Goal: Find specific page/section: Find specific page/section

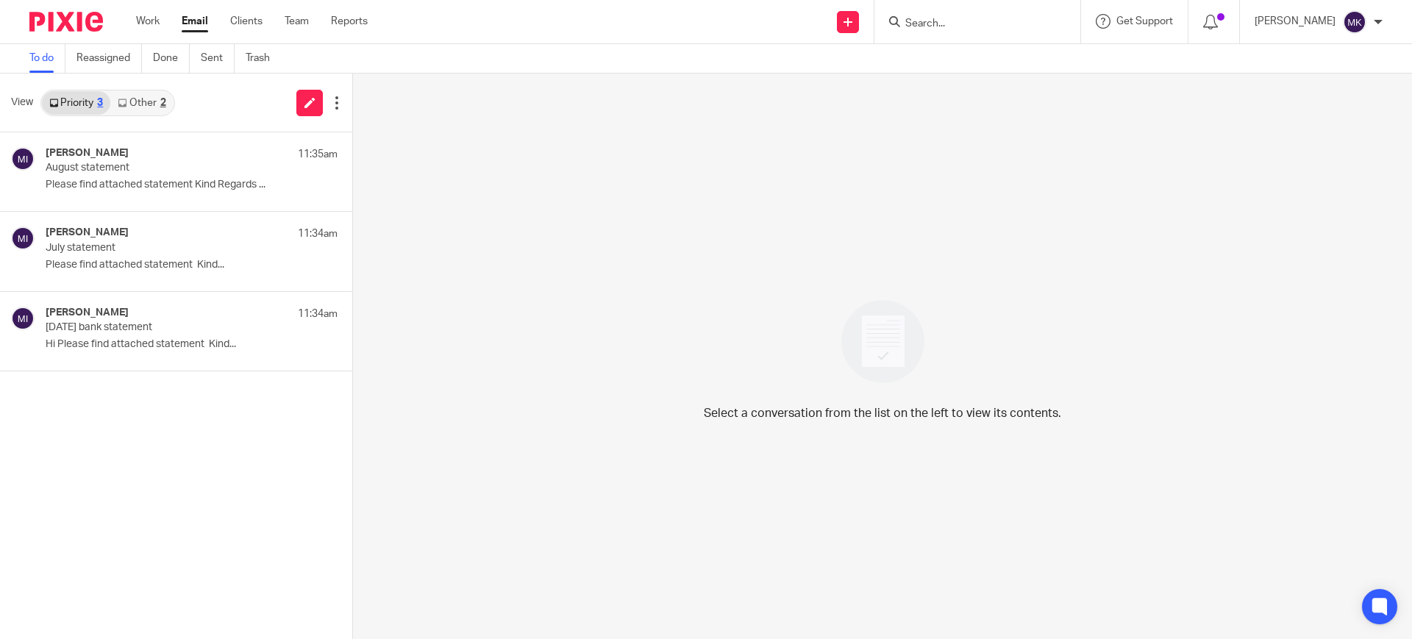
click at [974, 18] on input "Search" at bounding box center [970, 24] width 132 height 13
click at [1001, 22] on input "rocahn" at bounding box center [970, 24] width 132 height 13
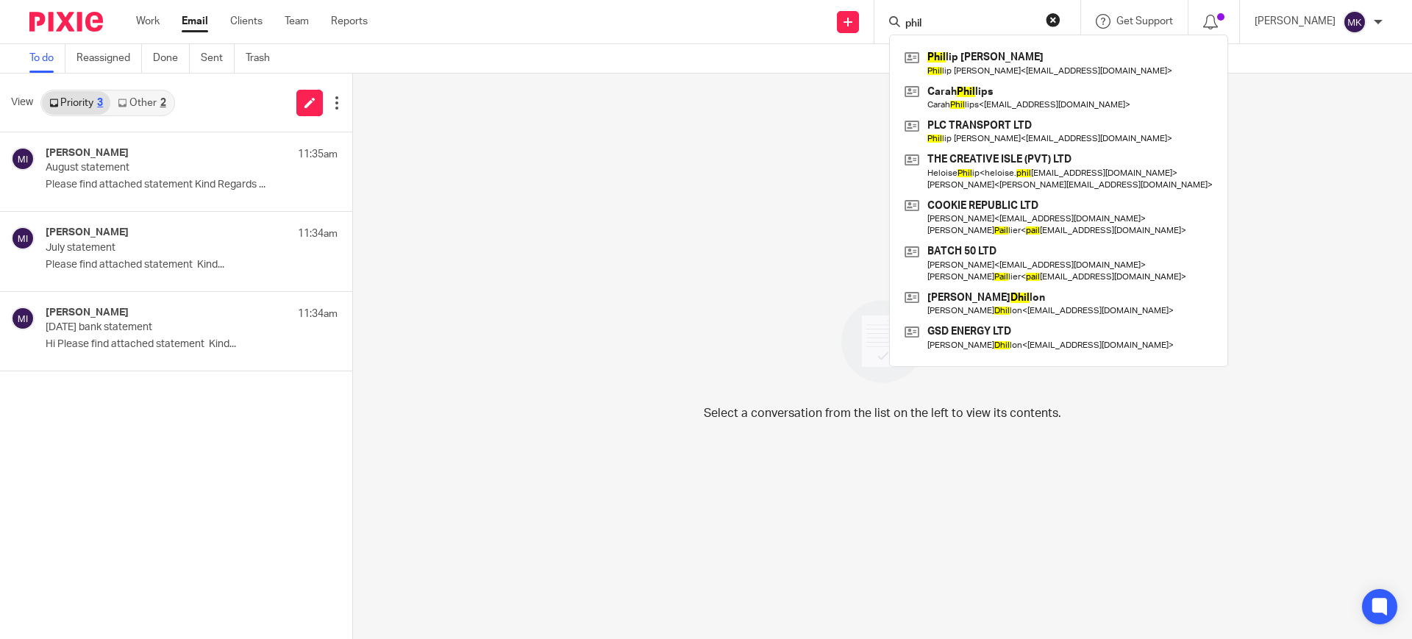
click at [1007, 25] on input "phil" at bounding box center [970, 24] width 132 height 13
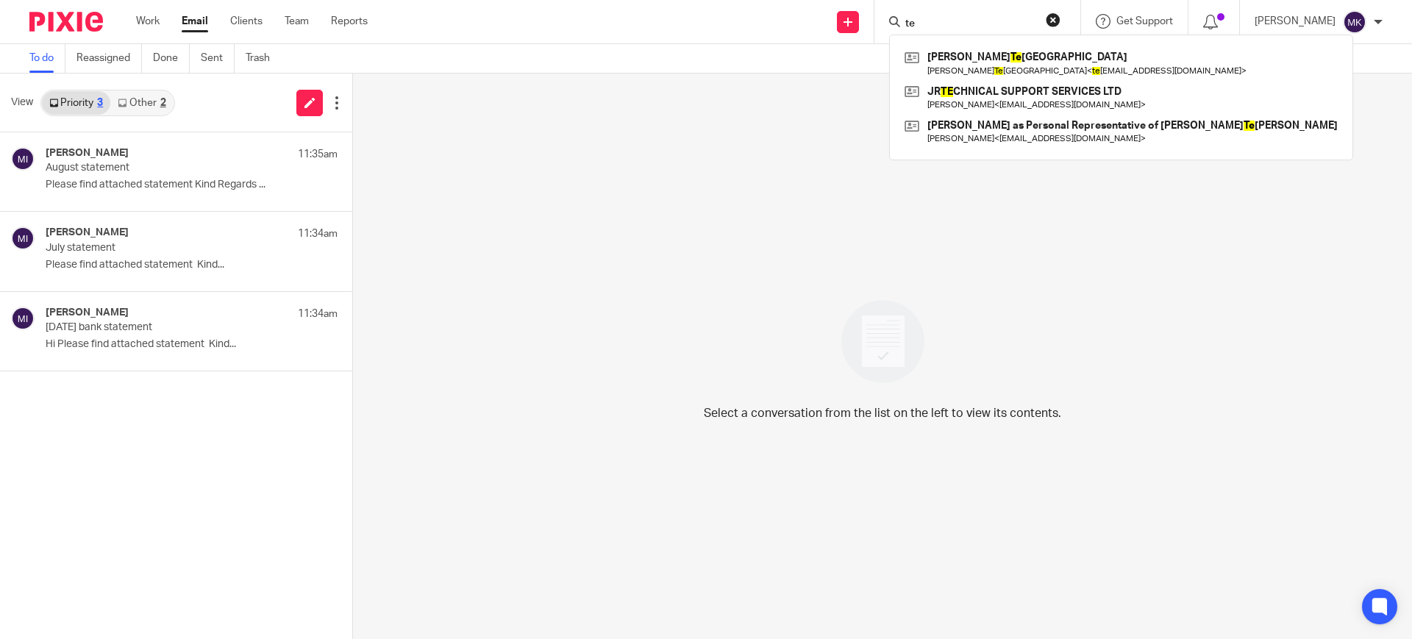
type input "t"
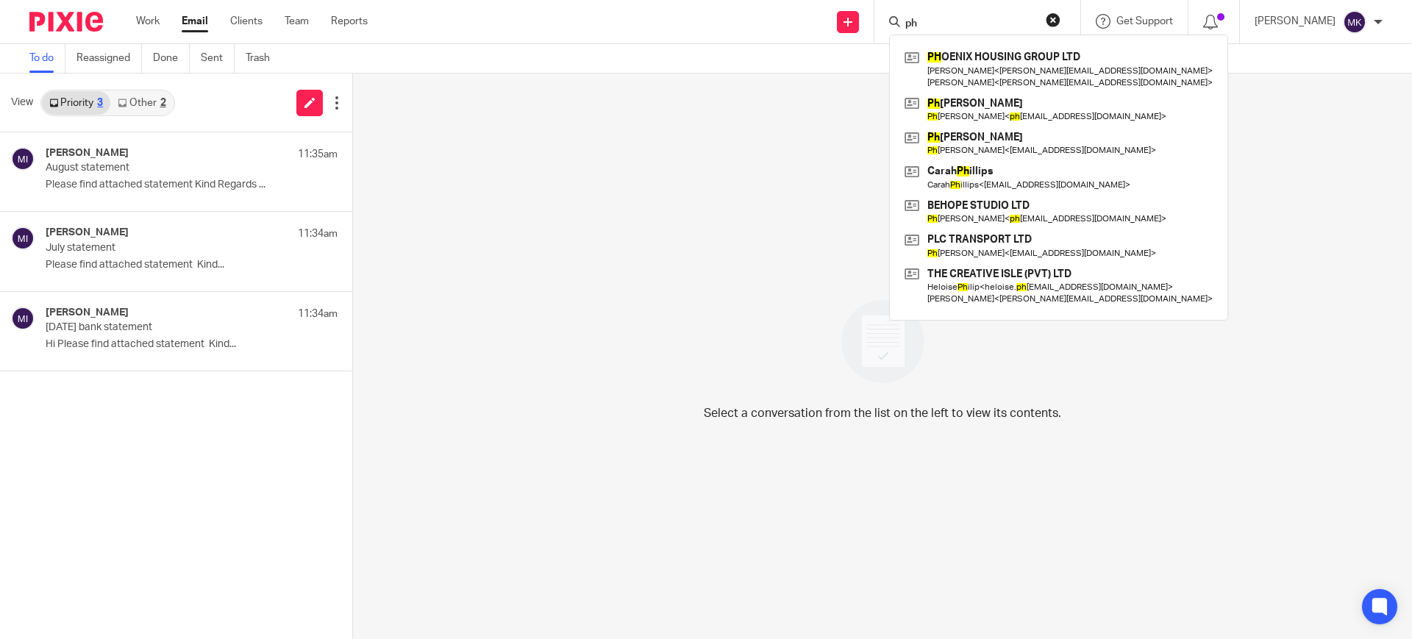
type input "p"
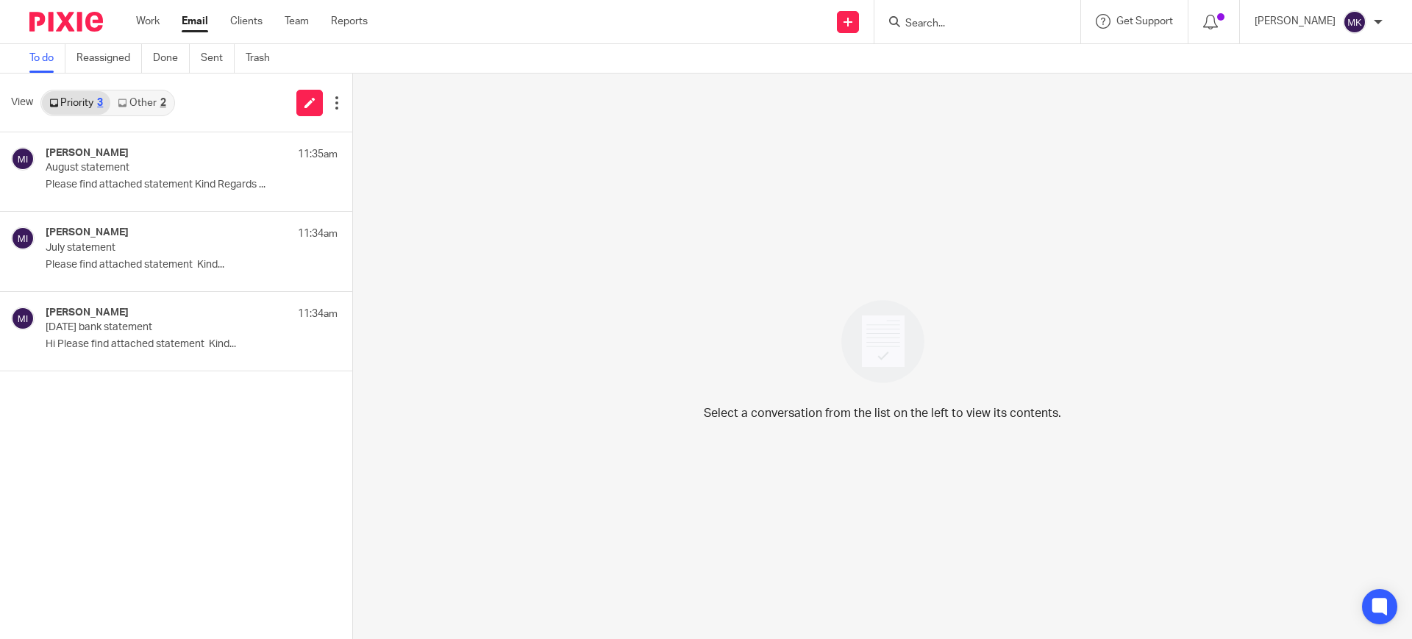
click at [982, 21] on input "Search" at bounding box center [970, 24] width 132 height 13
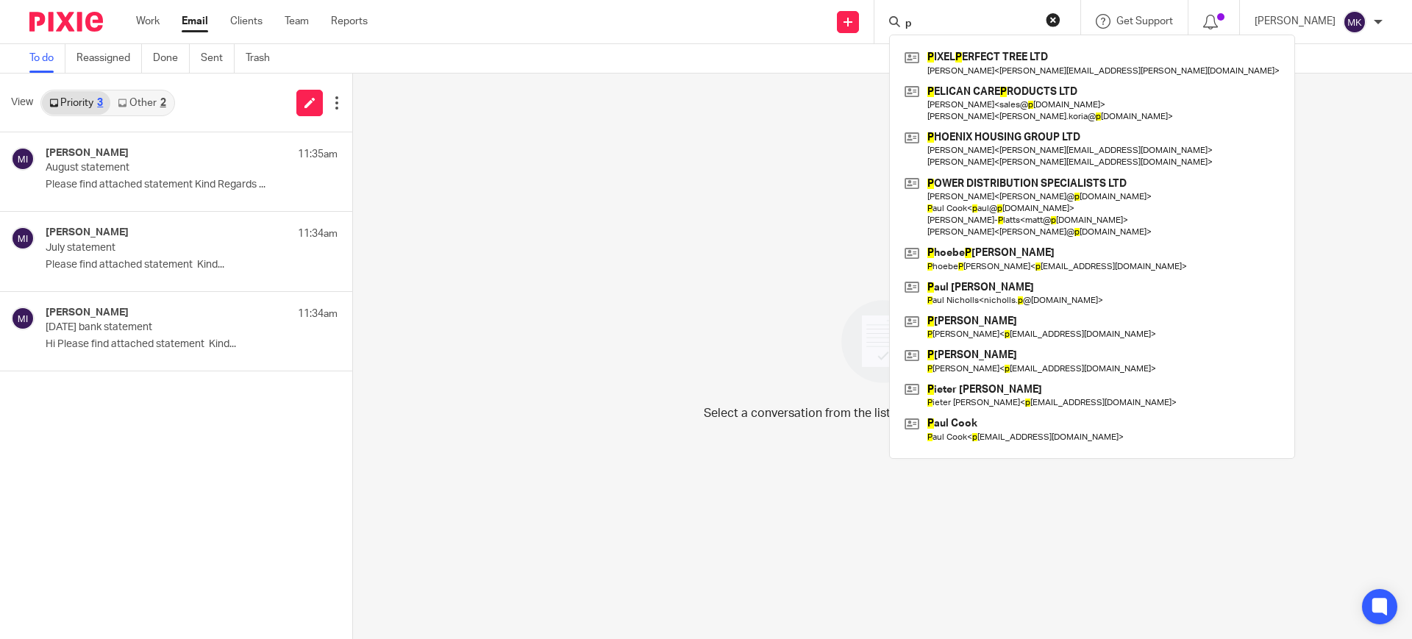
type input "p"
click at [1060, 21] on button "reset" at bounding box center [1053, 19] width 15 height 15
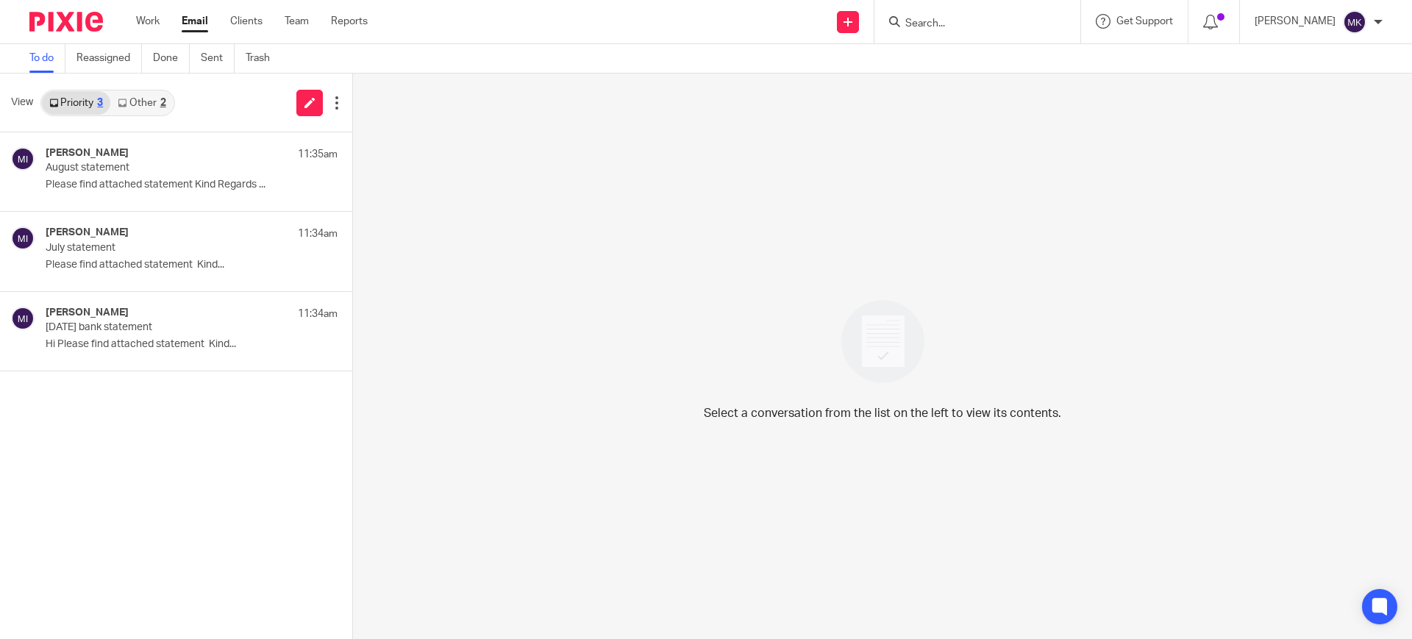
click at [1024, 18] on input "Search" at bounding box center [970, 24] width 132 height 13
type input "s"
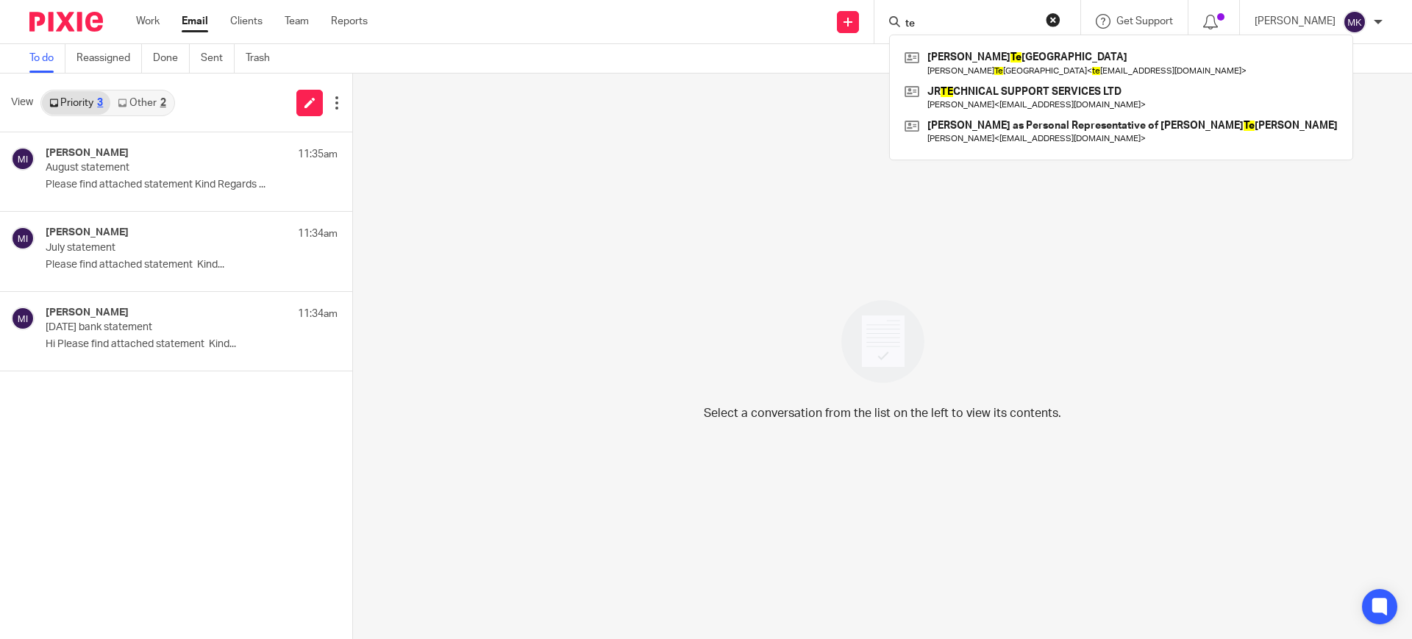
type input "t"
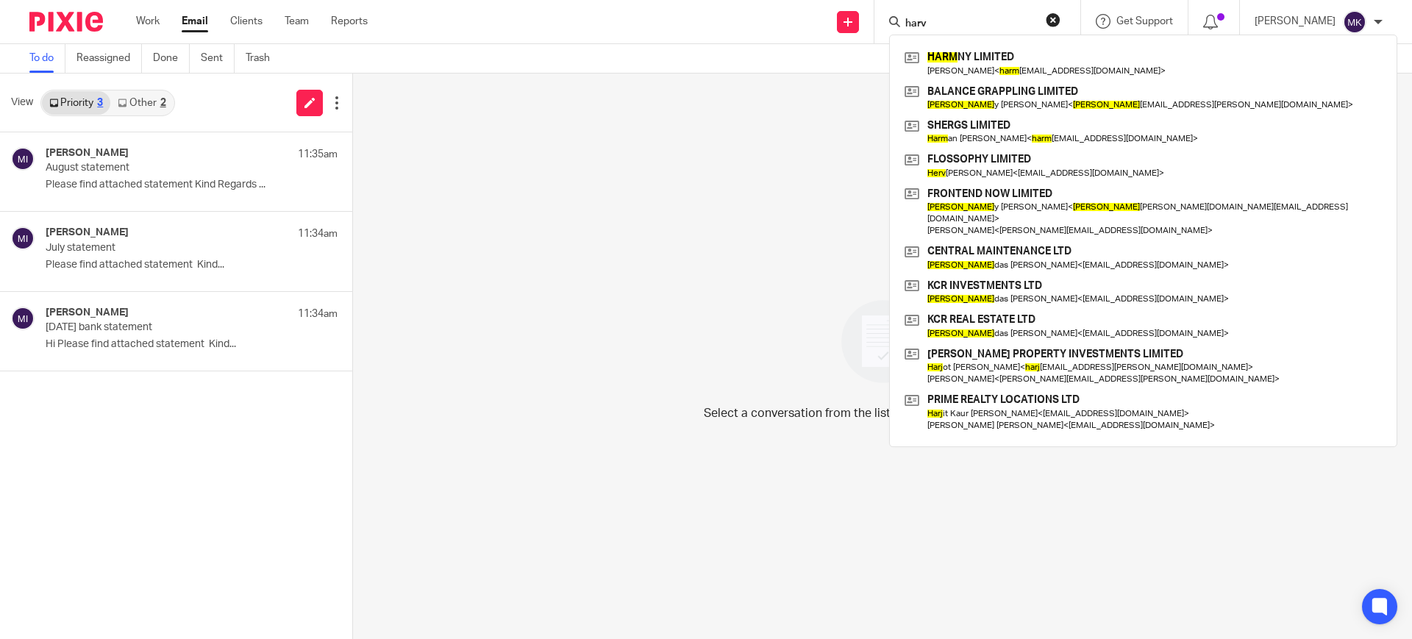
click at [1021, 11] on div "harv HARM NY LIMITED Rita Manjhu < harm nylimited@gmail.com > BALANCE GRAPPLING…" at bounding box center [977, 21] width 206 height 43
click at [987, 18] on input "harv" at bounding box center [970, 24] width 132 height 13
click at [965, 16] on form "harv" at bounding box center [982, 21] width 157 height 18
click at [955, 23] on input "harv" at bounding box center [970, 24] width 132 height 13
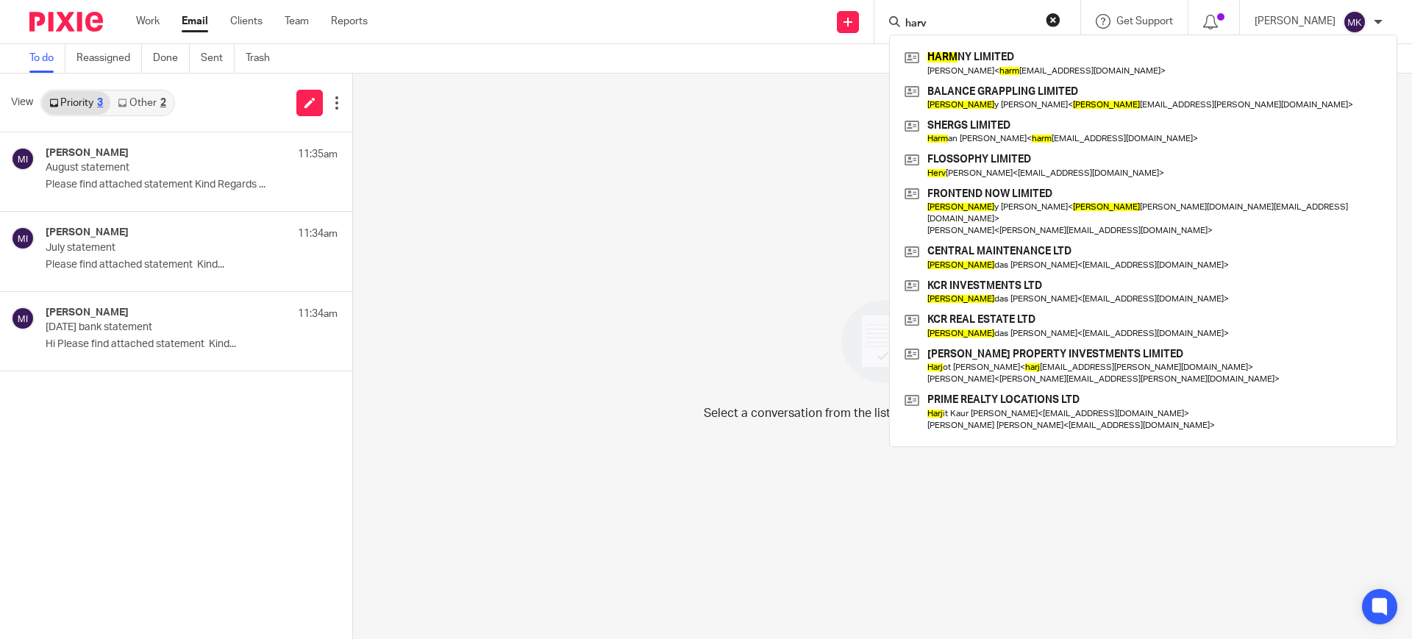
click at [955, 23] on input "harv" at bounding box center [970, 24] width 132 height 13
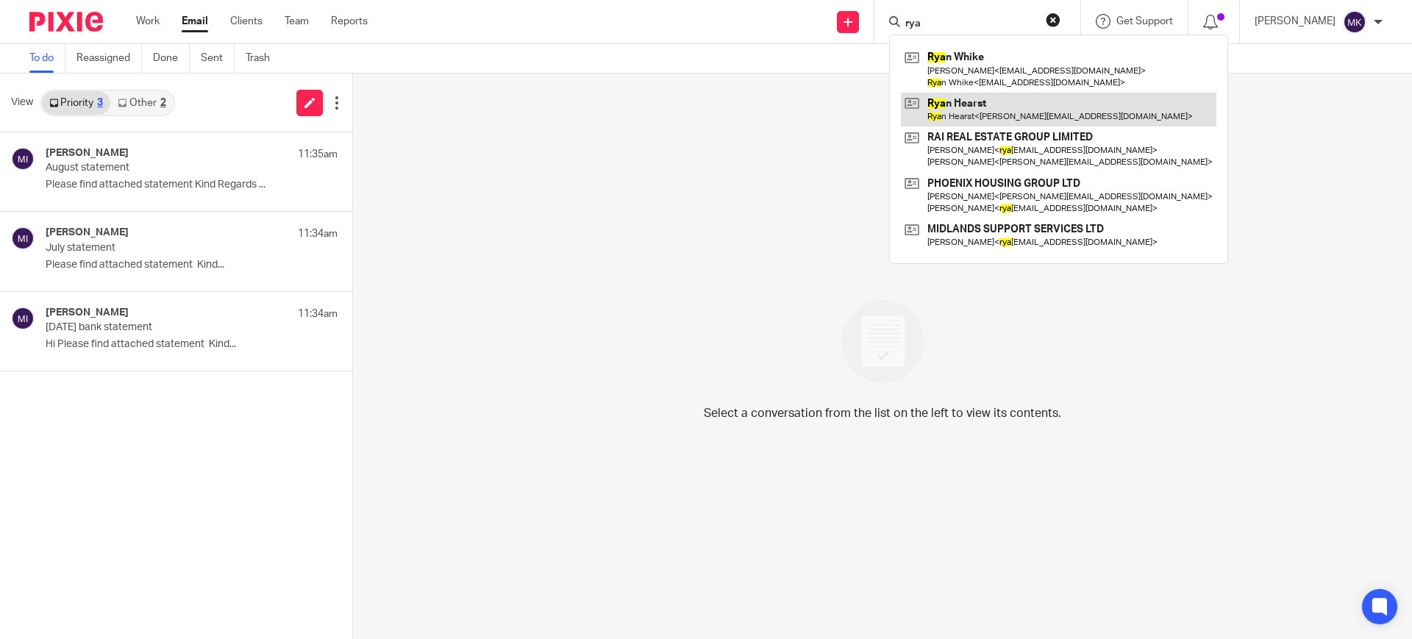
type input "rya"
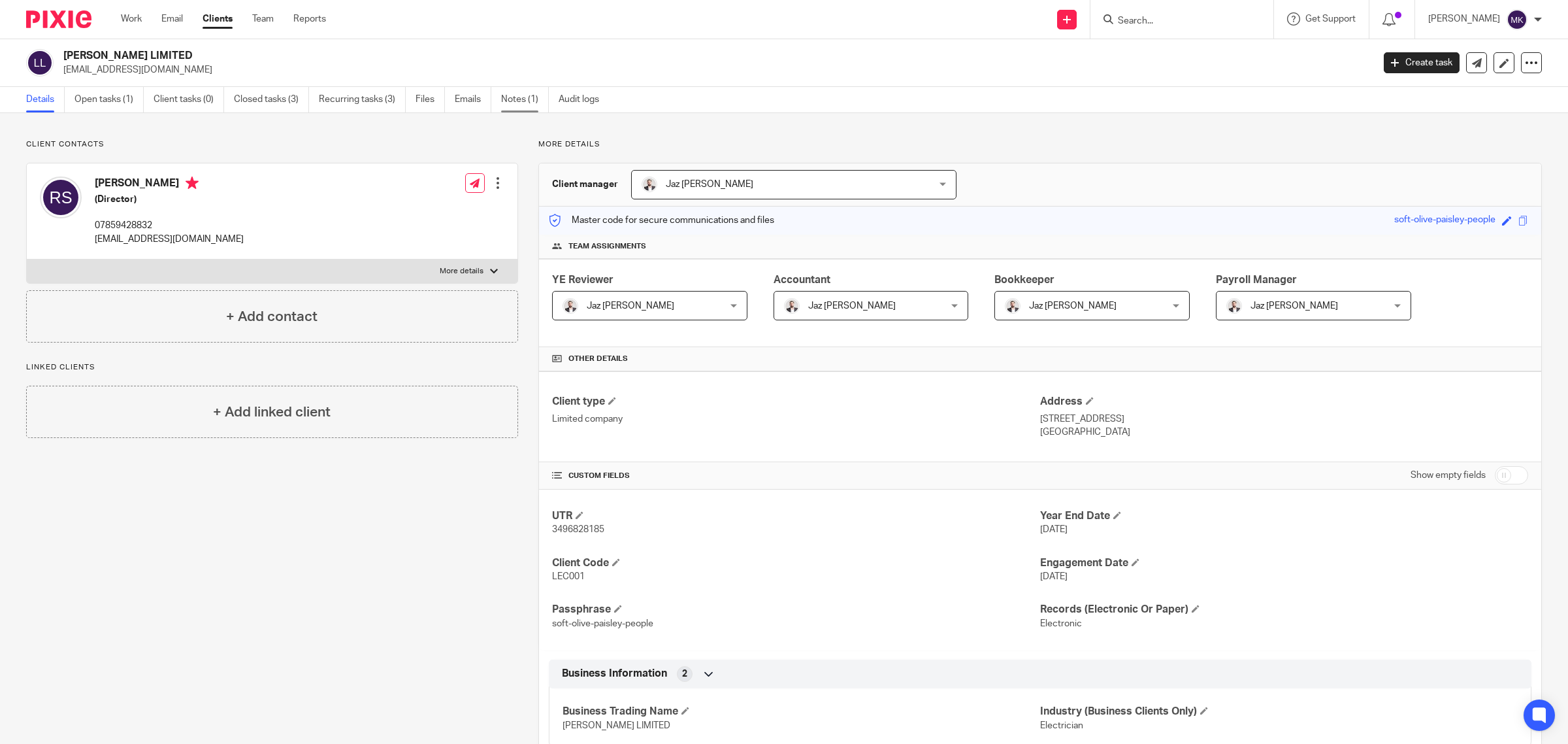
click at [534, 101] on link "Notes (1)" at bounding box center [525, 100] width 48 height 26
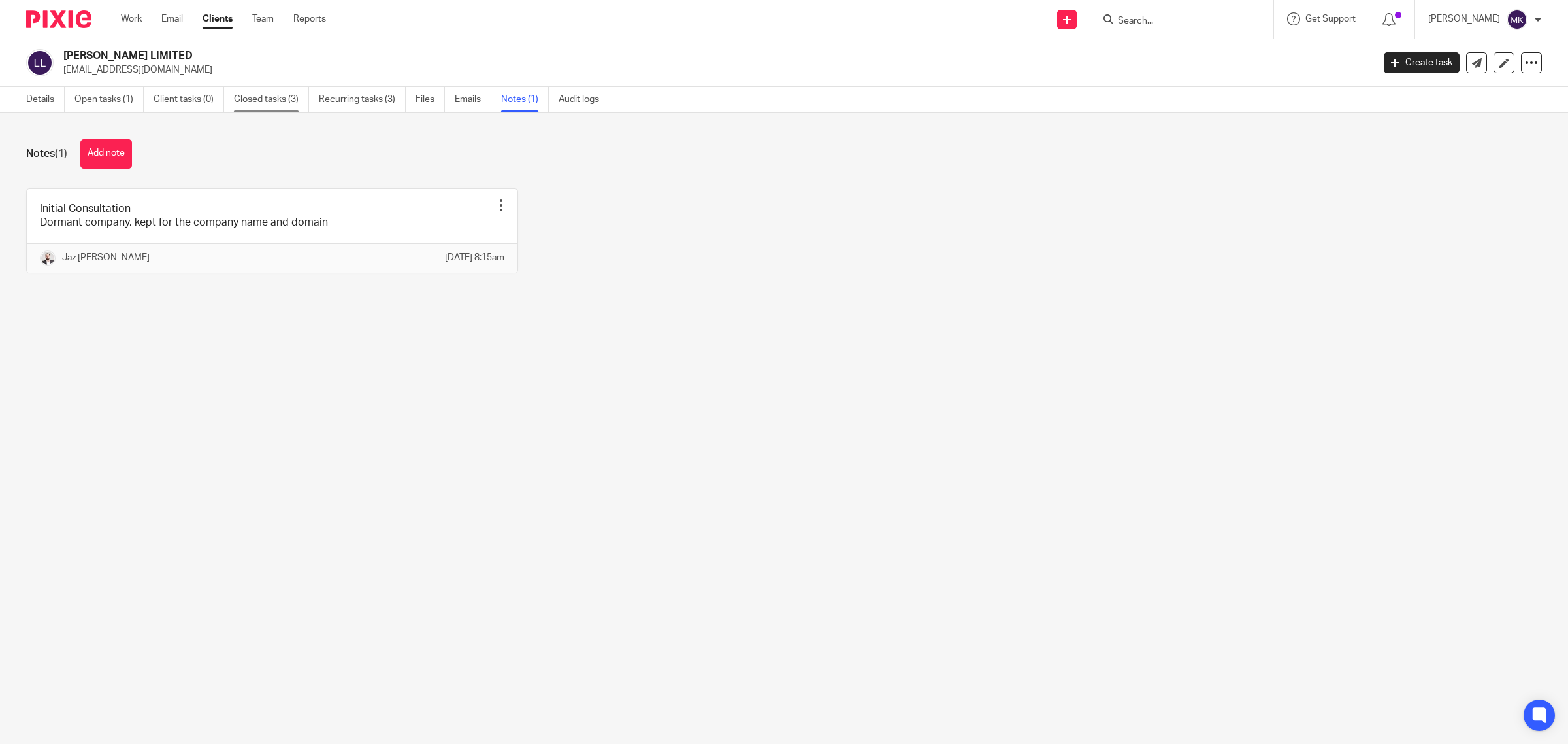
click at [245, 95] on link "Closed tasks (3)" at bounding box center [271, 100] width 76 height 26
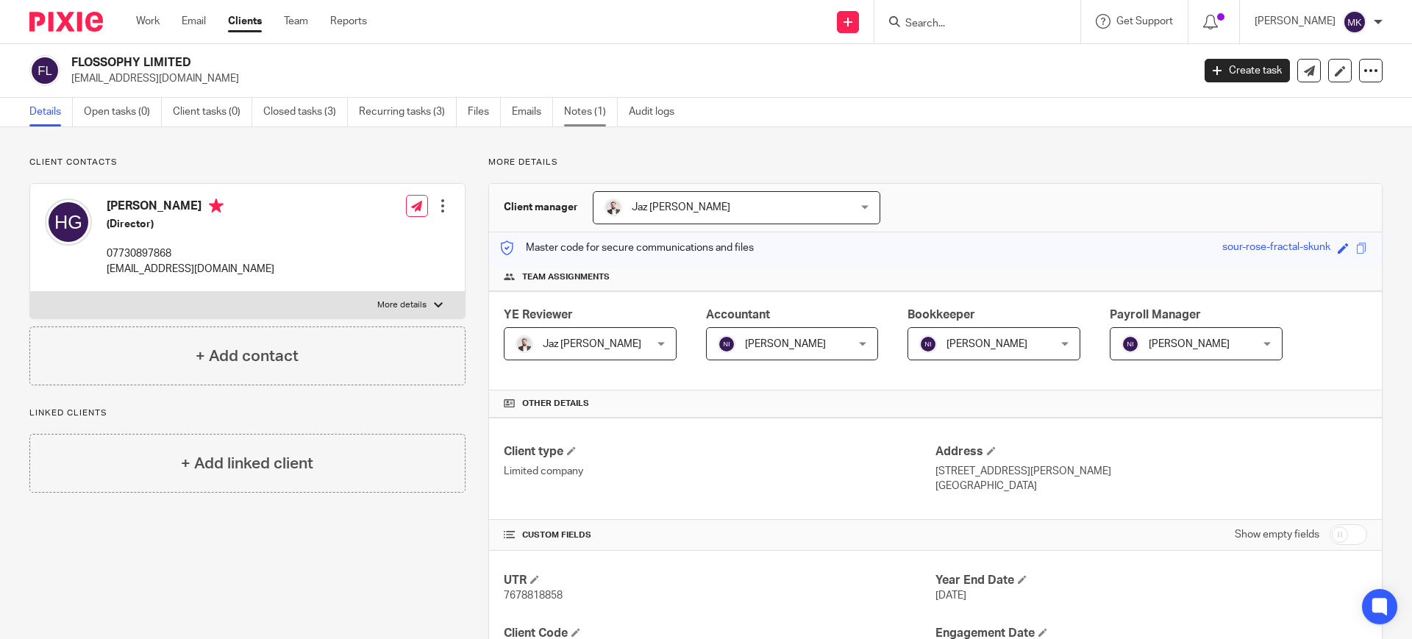
click at [587, 114] on link "Notes (1)" at bounding box center [591, 112] width 54 height 29
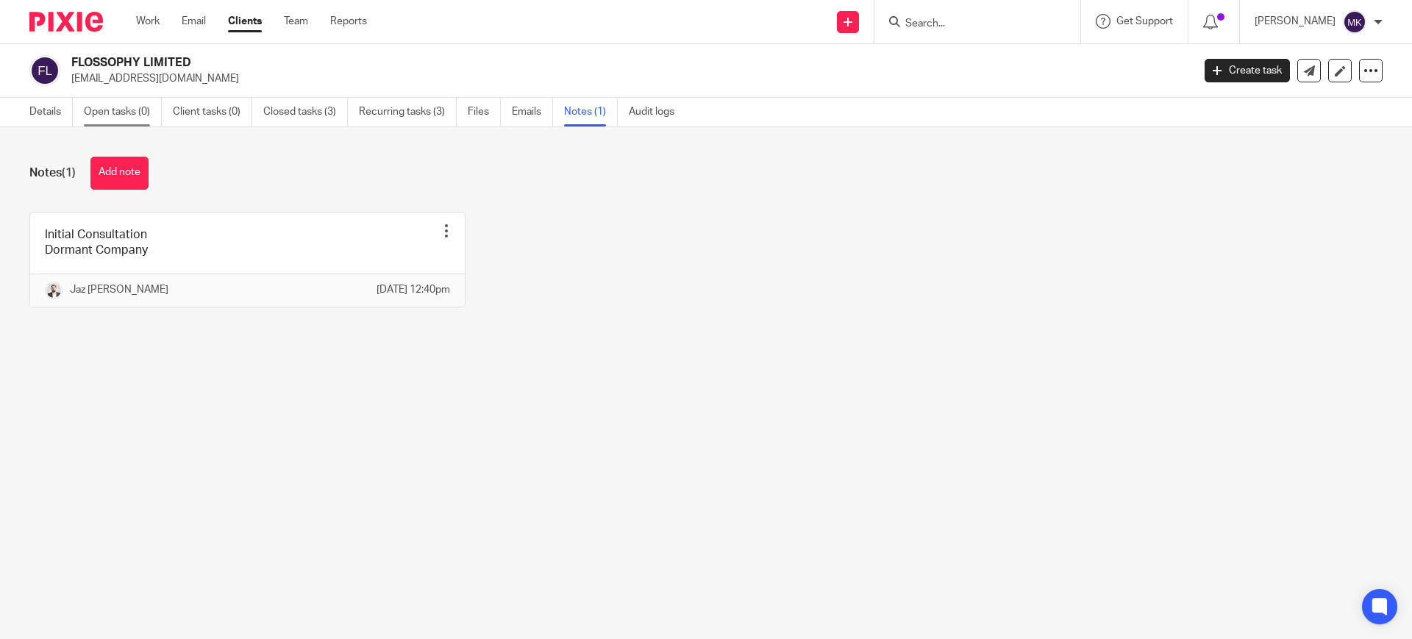
click at [90, 110] on link "Open tasks (0)" at bounding box center [123, 112] width 78 height 29
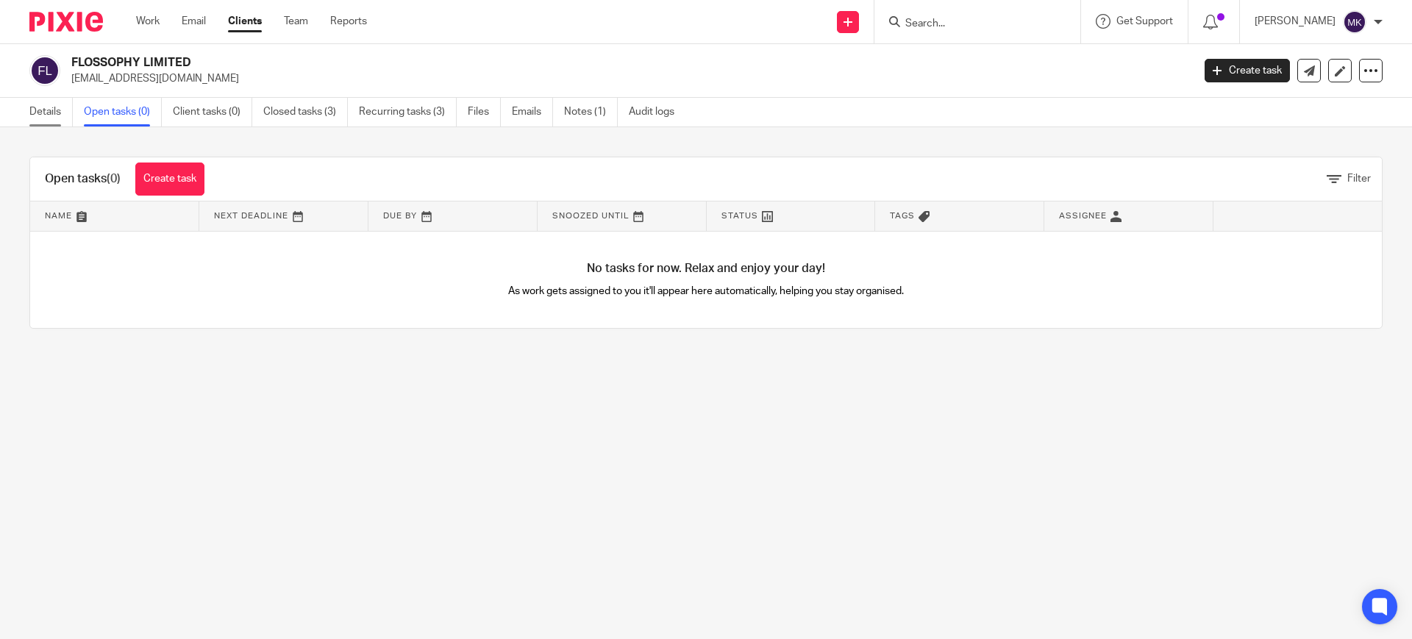
click at [55, 115] on link "Details" at bounding box center [50, 112] width 43 height 29
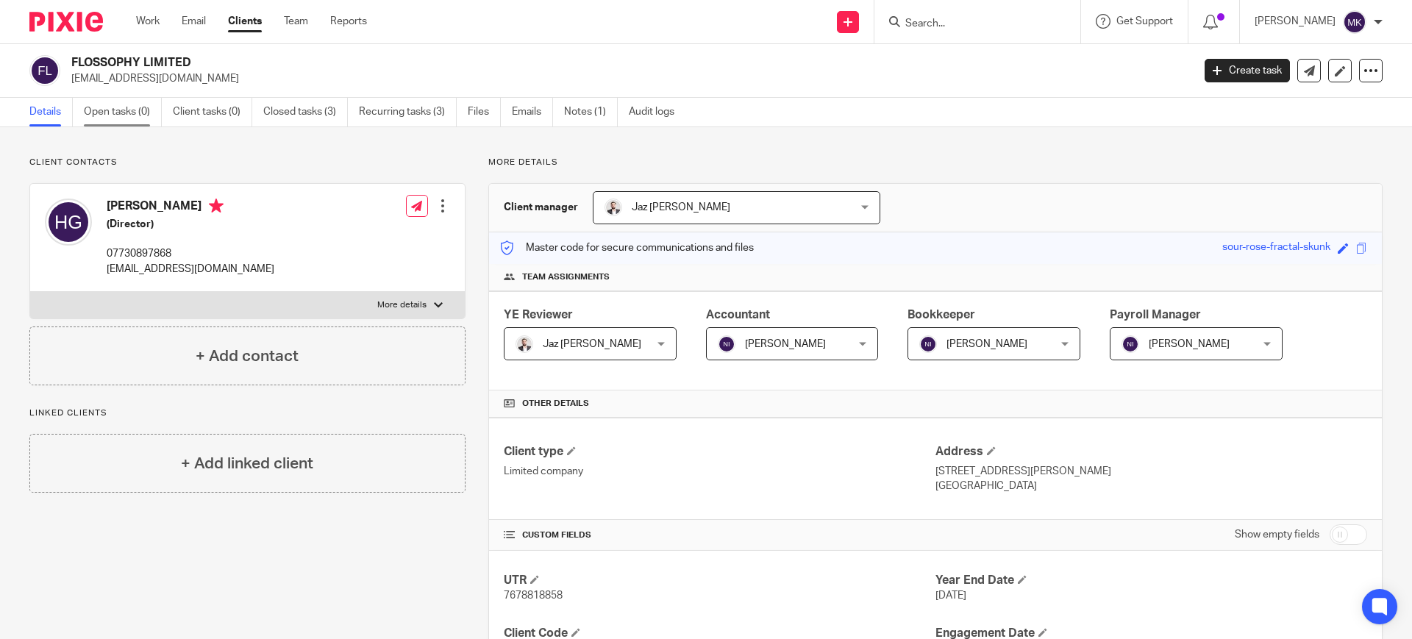
click at [115, 107] on link "Open tasks (0)" at bounding box center [123, 112] width 78 height 29
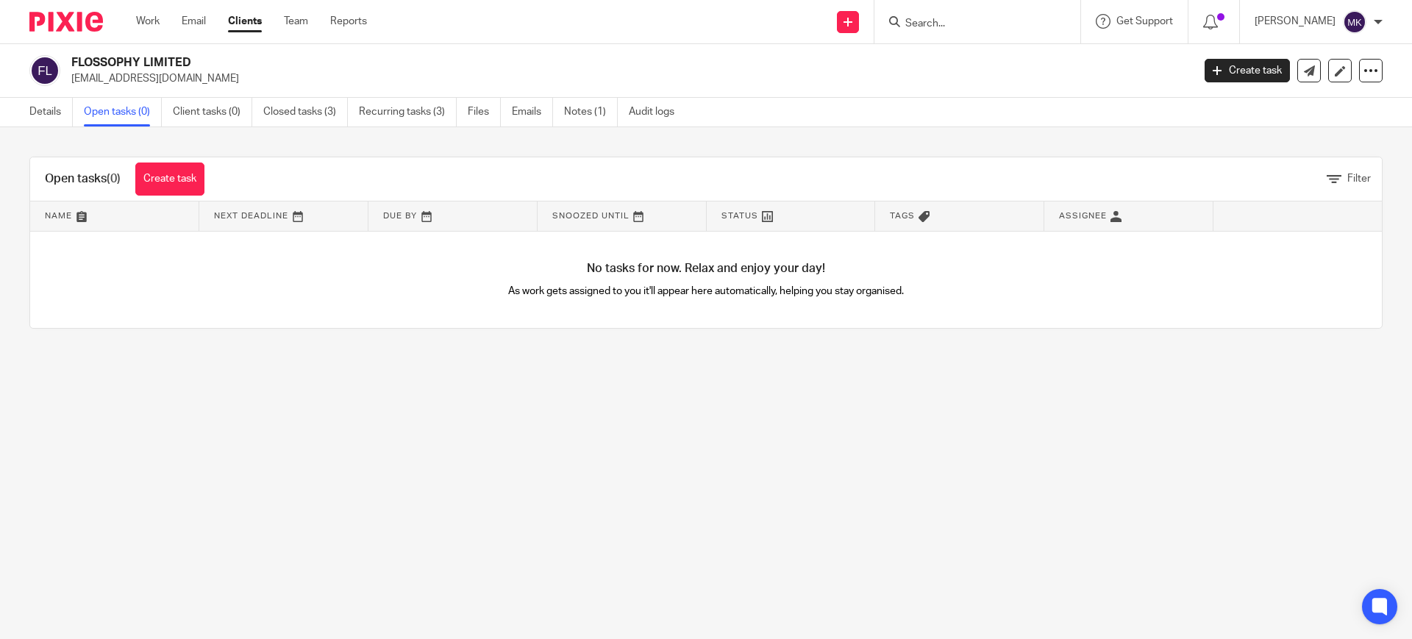
click at [286, 113] on link "Closed tasks (3)" at bounding box center [305, 112] width 85 height 29
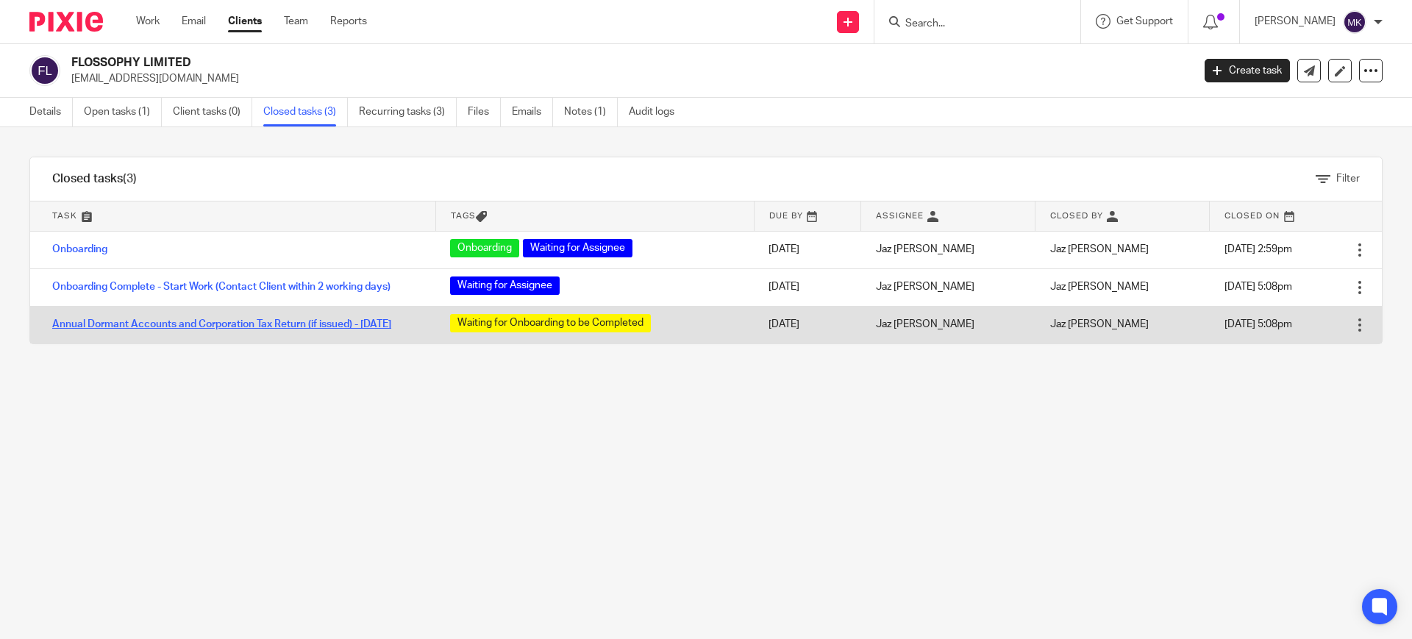
click at [338, 319] on link "Annual Dormant Accounts and Corporation Tax Return (if issued) - [DATE]" at bounding box center [221, 324] width 339 height 10
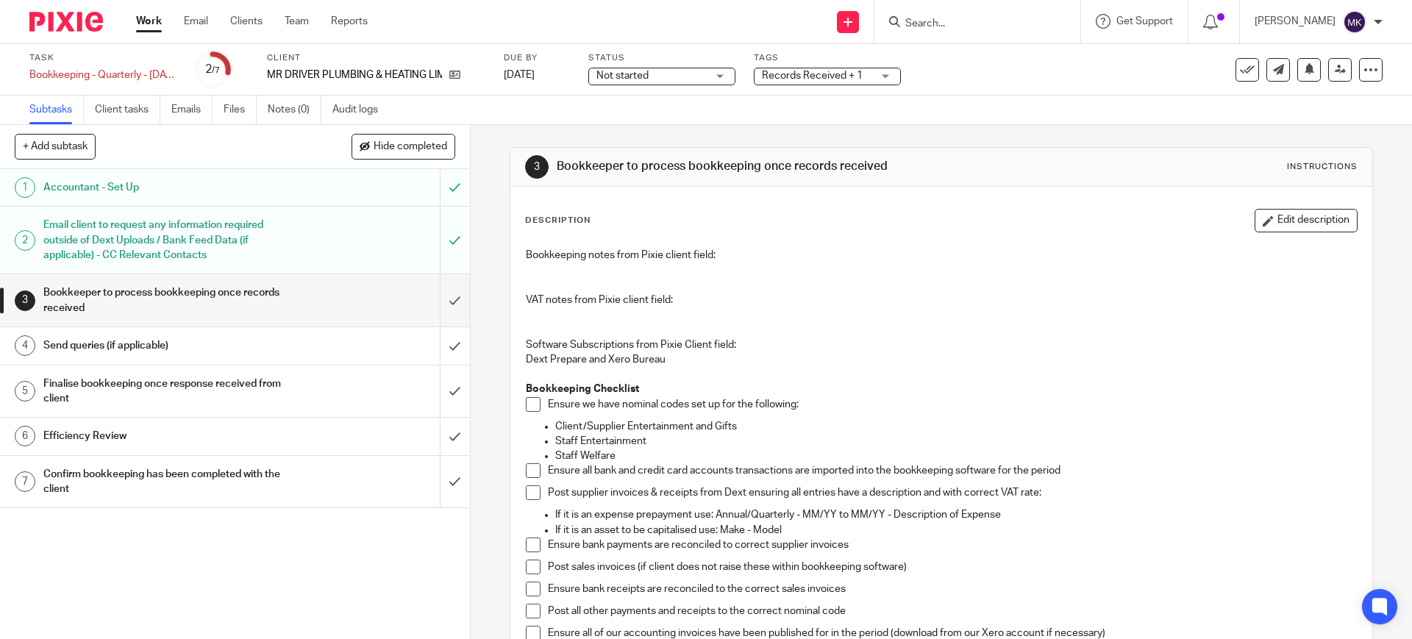
click at [964, 12] on form at bounding box center [982, 21] width 157 height 18
click at [960, 16] on form at bounding box center [982, 21] width 157 height 18
click at [1036, 28] on input "Search" at bounding box center [970, 24] width 132 height 13
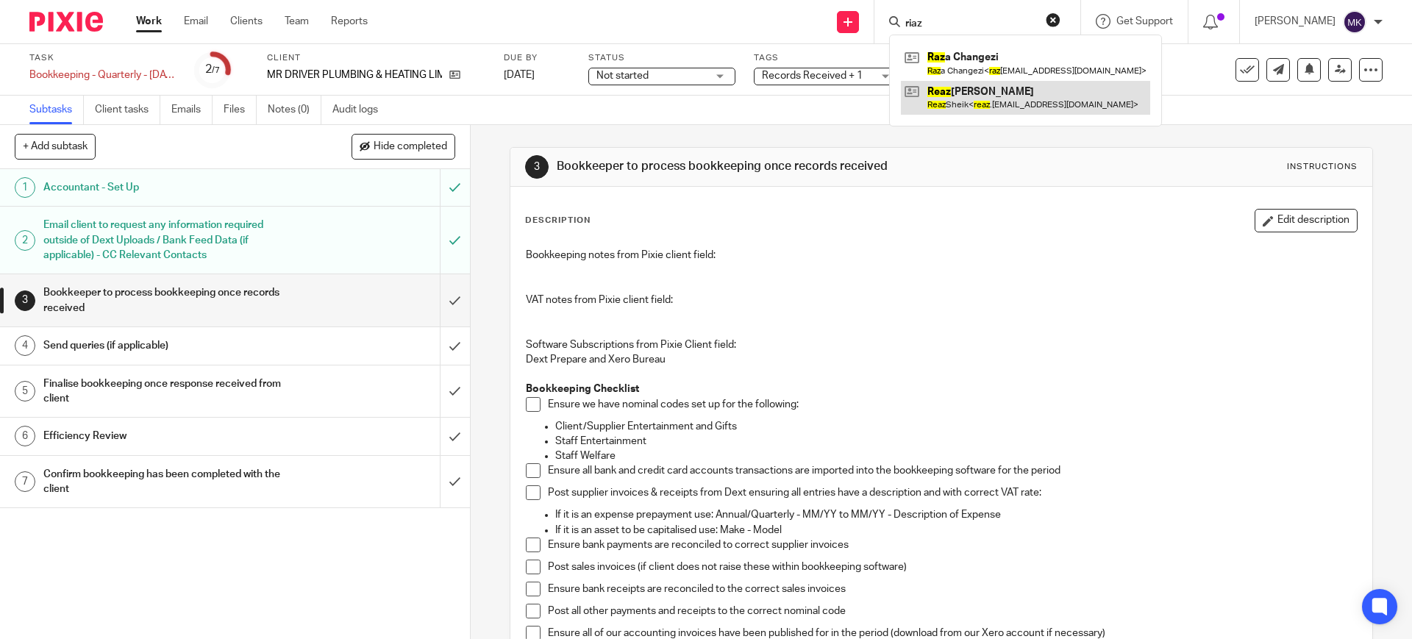
type input "riaz"
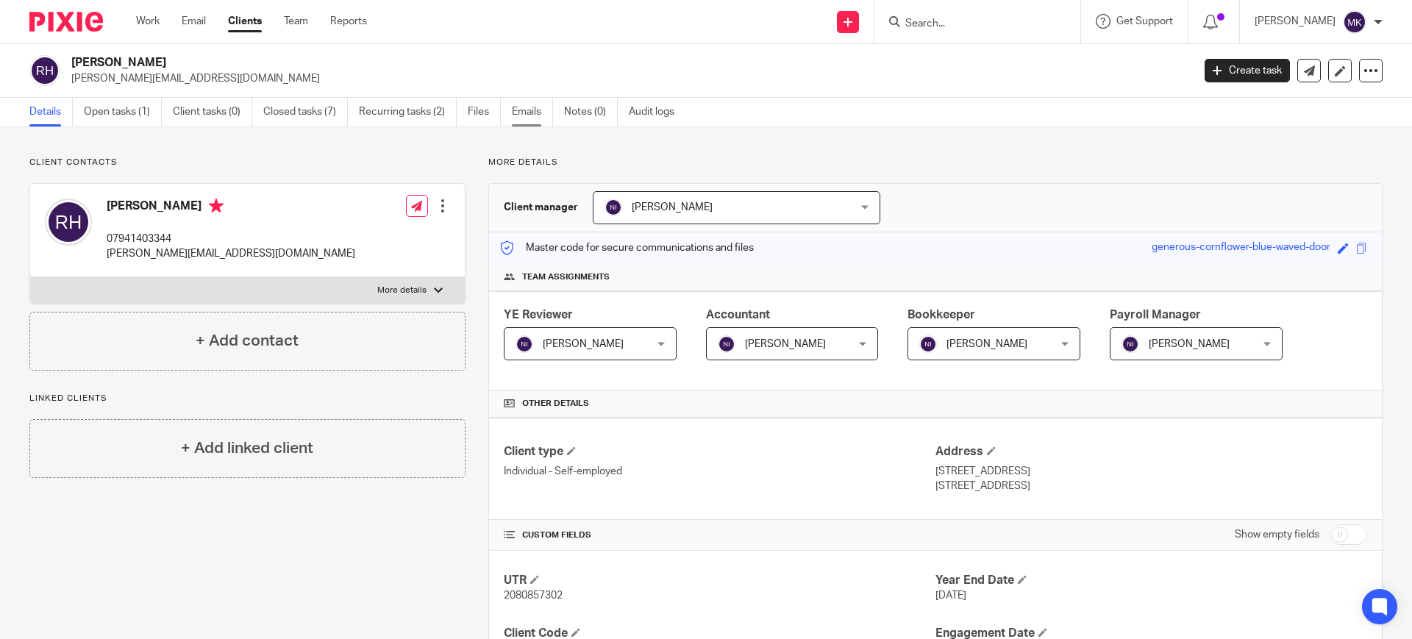
click at [527, 112] on link "Emails" at bounding box center [532, 112] width 41 height 29
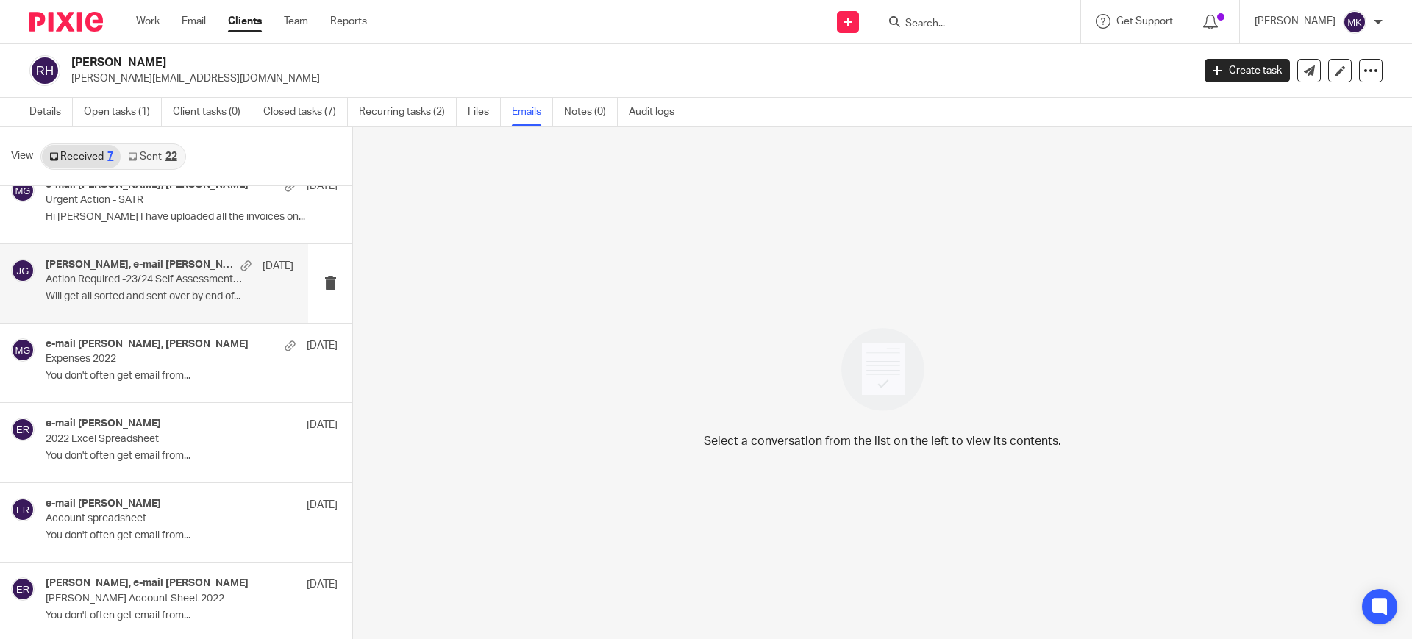
scroll to position [103, 0]
click at [150, 155] on link "Sent 22" at bounding box center [152, 157] width 63 height 24
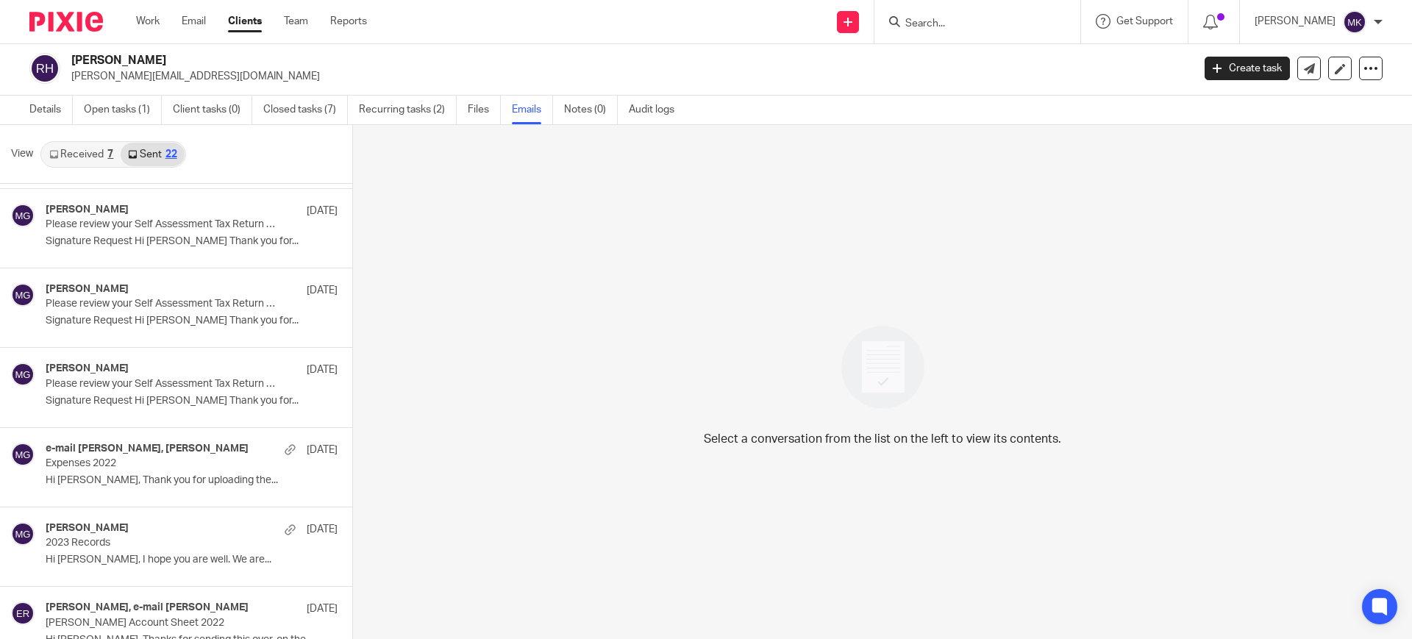
scroll to position [746, 0]
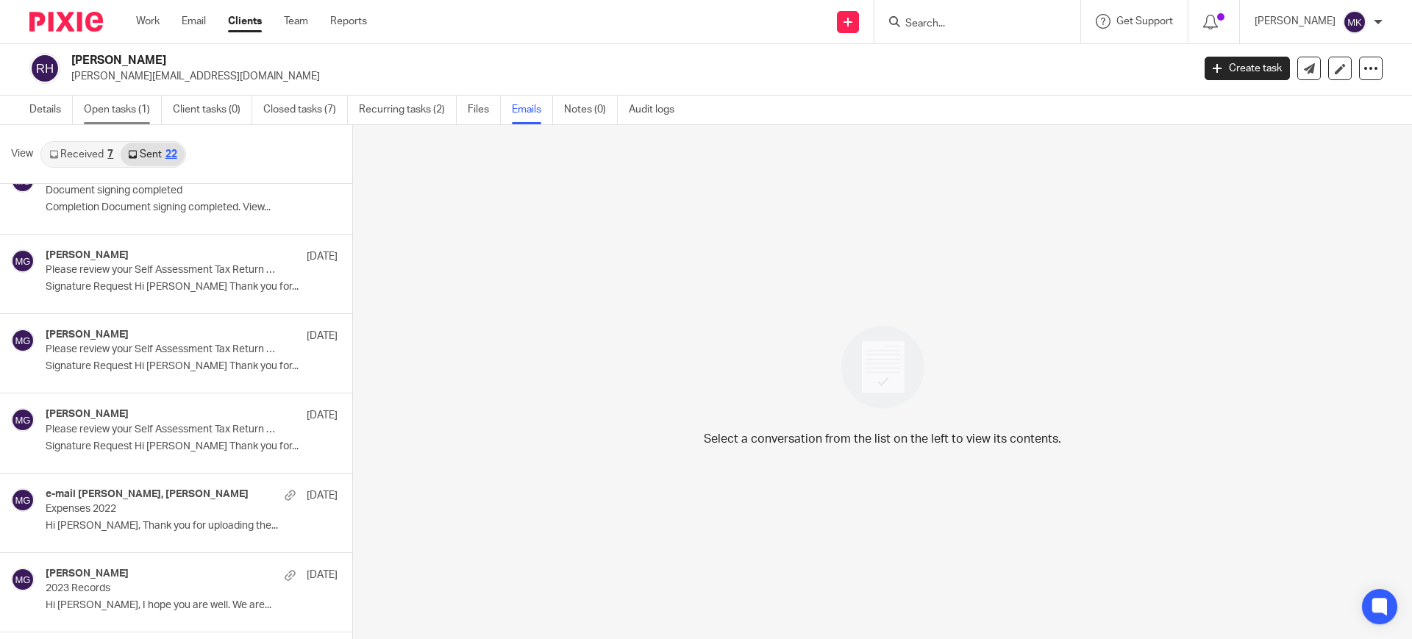
click at [118, 108] on link "Open tasks (1)" at bounding box center [123, 110] width 78 height 29
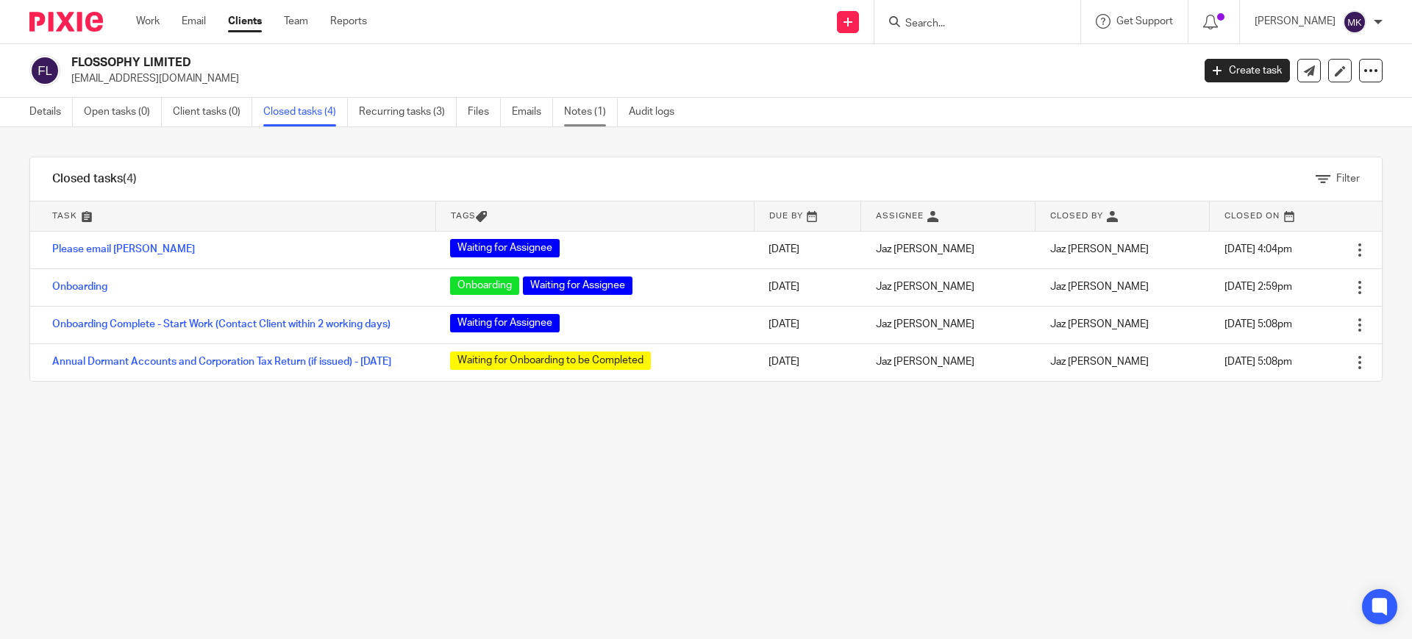
click at [579, 115] on link "Notes (1)" at bounding box center [591, 112] width 54 height 29
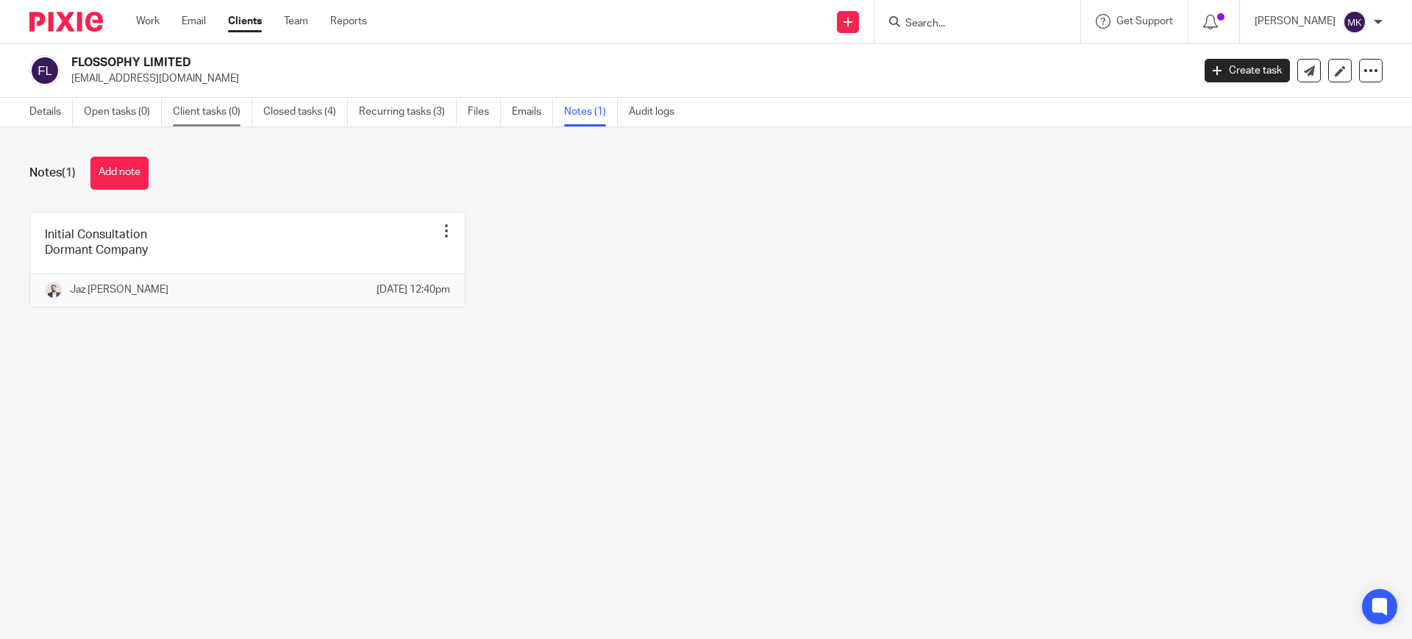
click at [181, 112] on link "Client tasks (0)" at bounding box center [212, 112] width 79 height 29
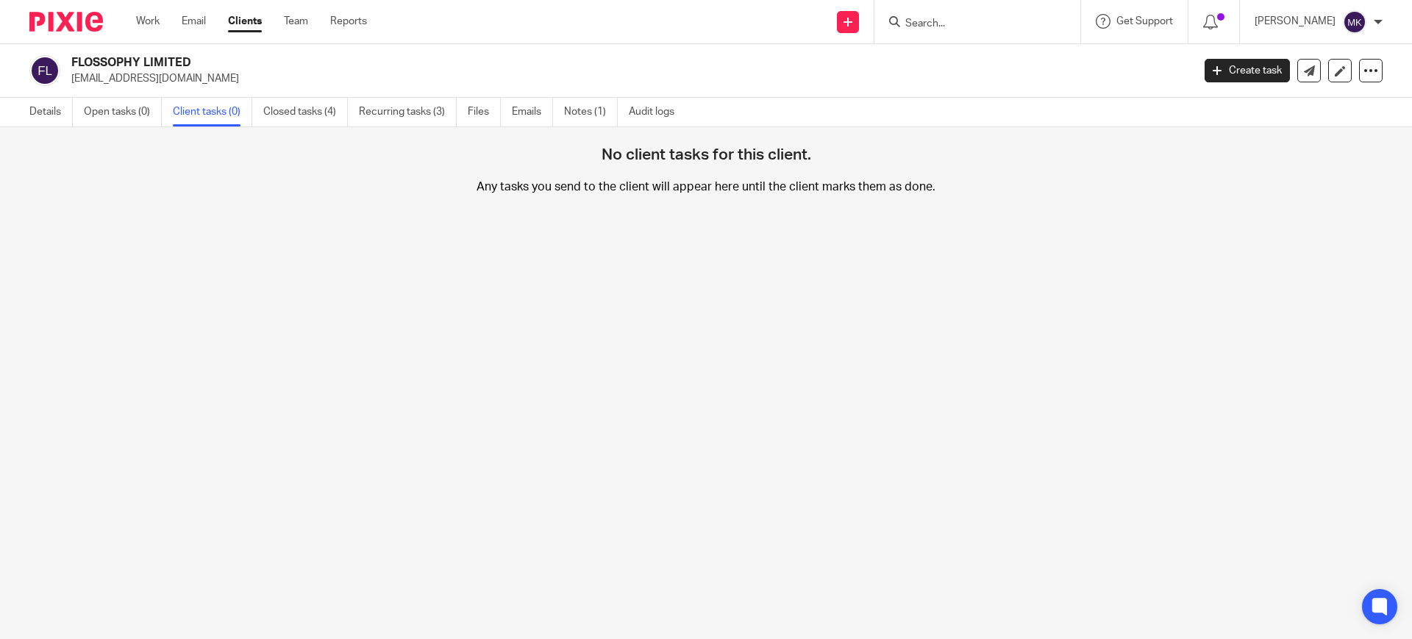
click at [971, 24] on input "Search" at bounding box center [970, 24] width 132 height 13
click at [1028, 29] on input "Search" at bounding box center [970, 24] width 132 height 13
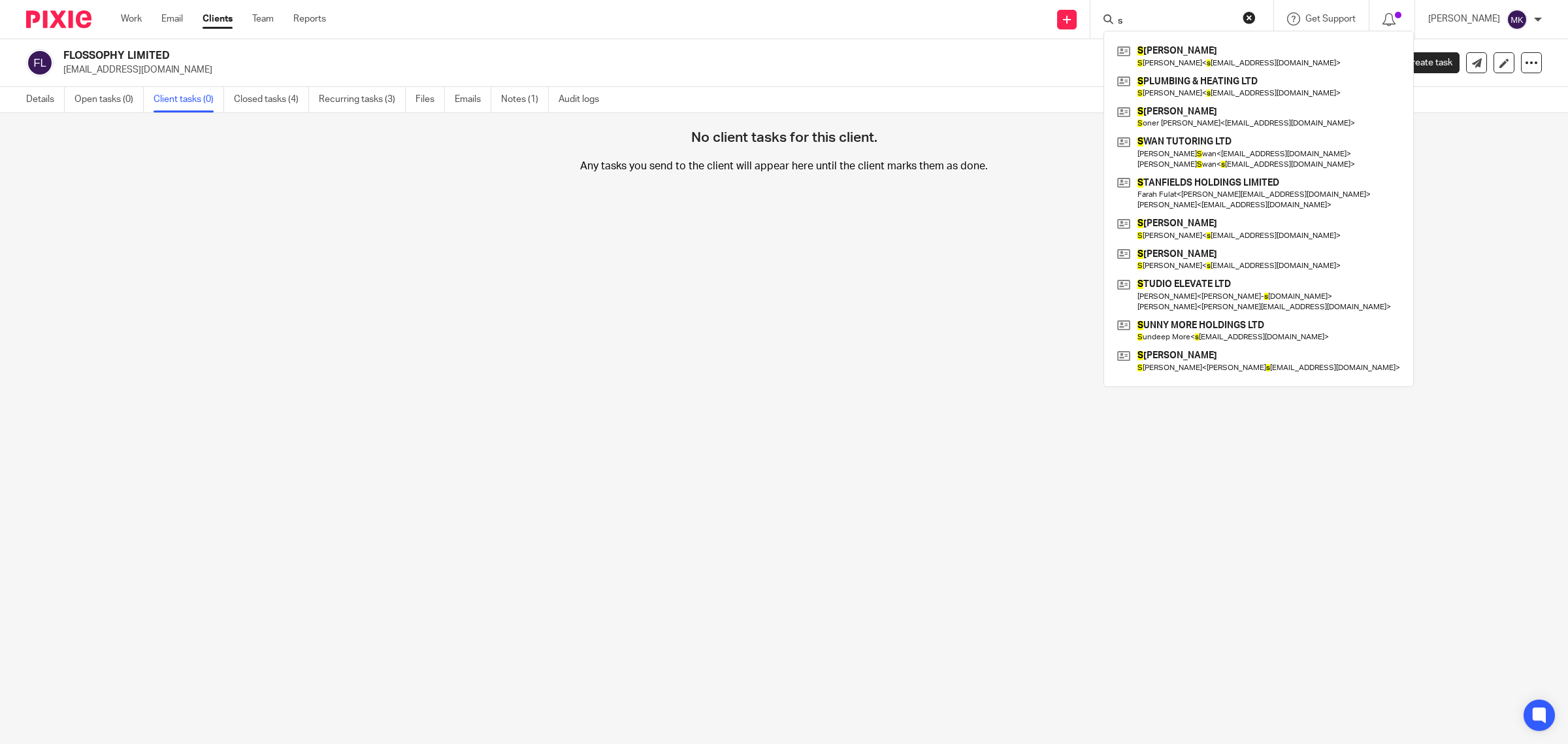
click at [1185, 19] on input "s" at bounding box center [1175, 21] width 117 height 12
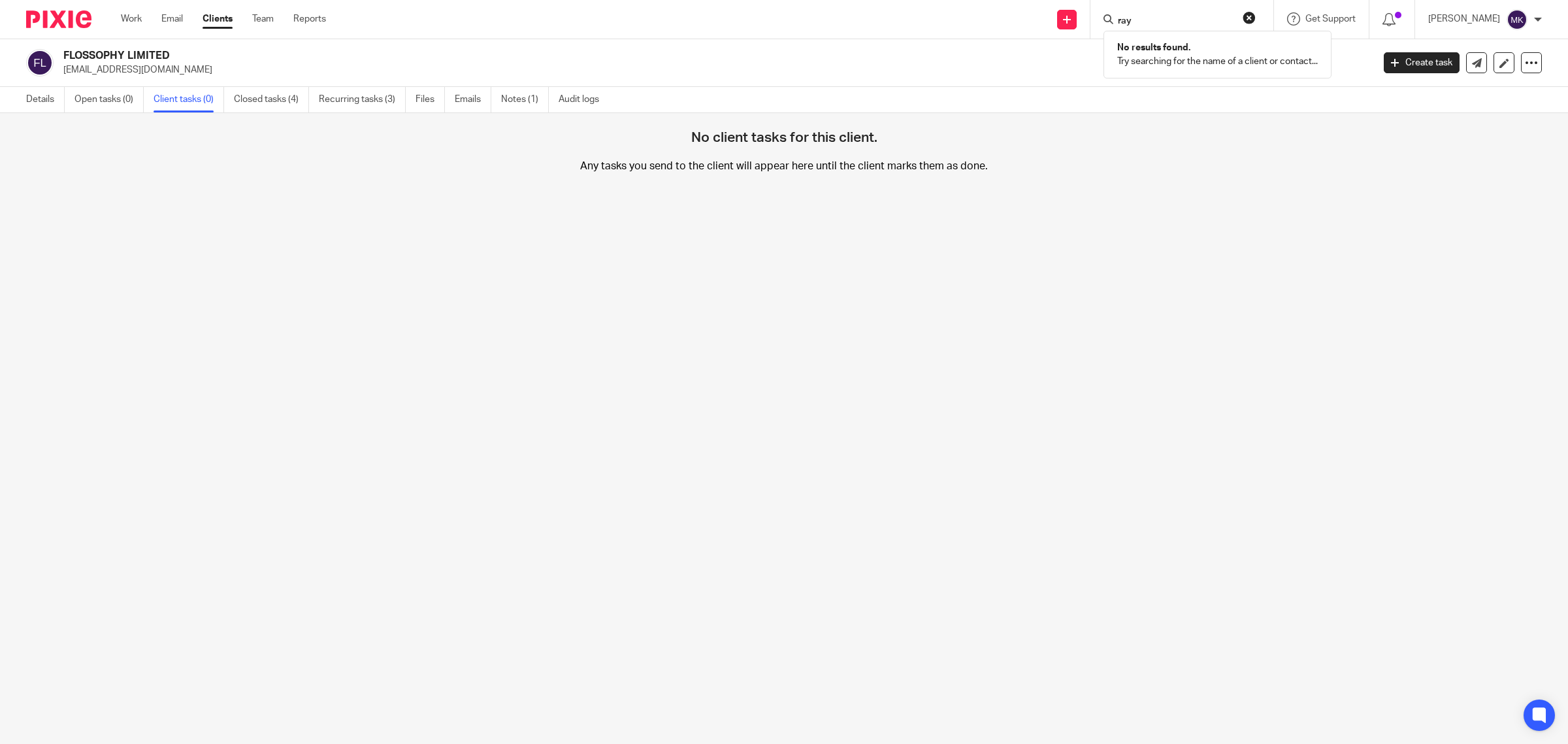
type input "ra"
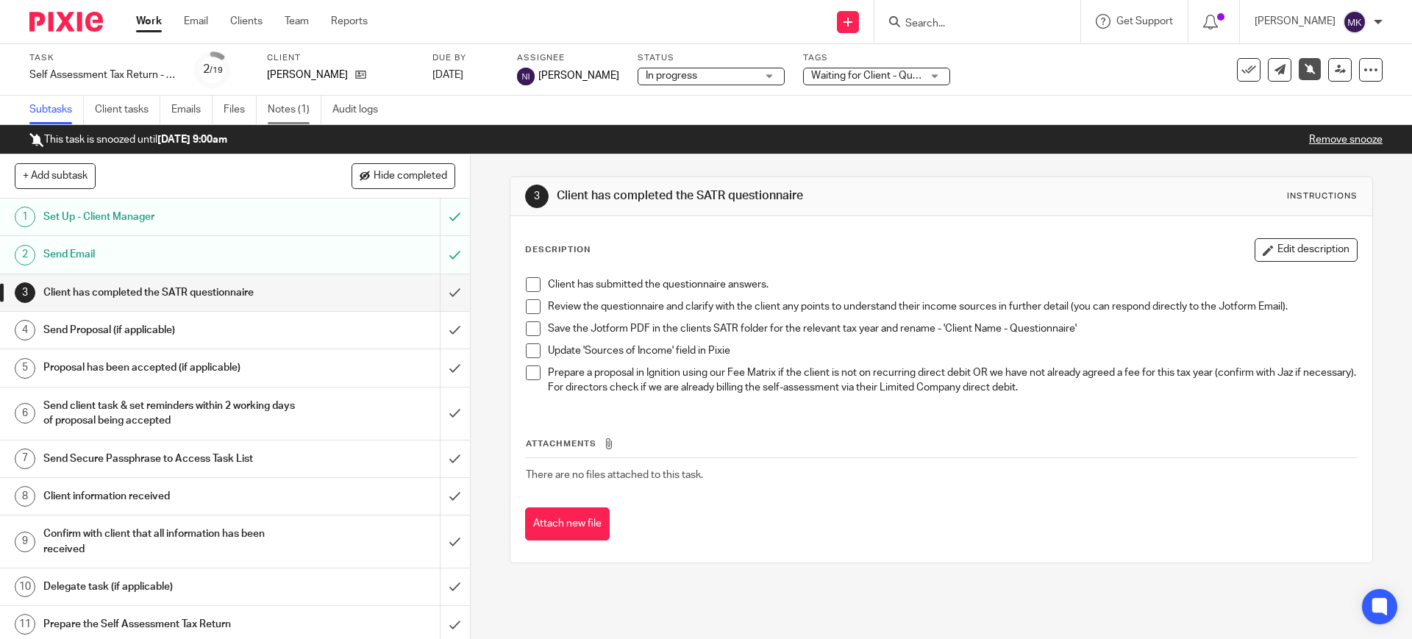
click at [301, 112] on link "Notes (1)" at bounding box center [295, 110] width 54 height 29
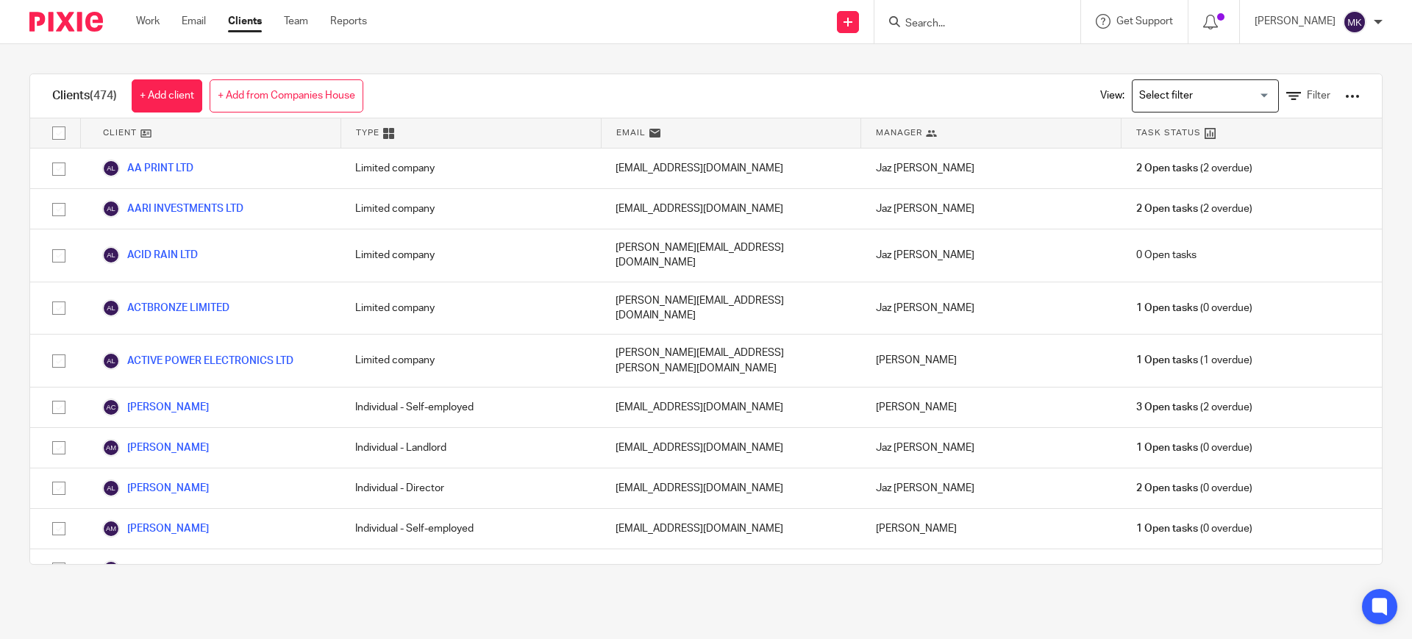
click at [735, 46] on div "Clients (474) + Add client + Add from Companies House View: Loading... Filter C…" at bounding box center [706, 319] width 1412 height 550
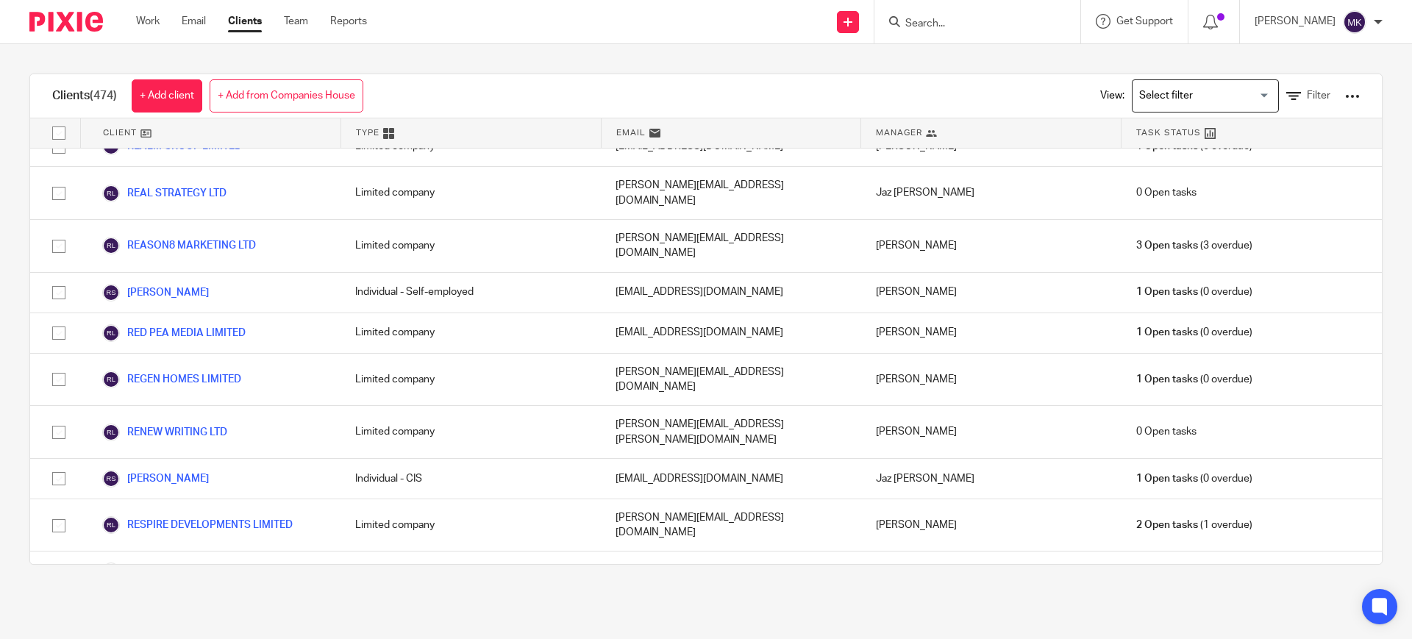
scroll to position [16176, 0]
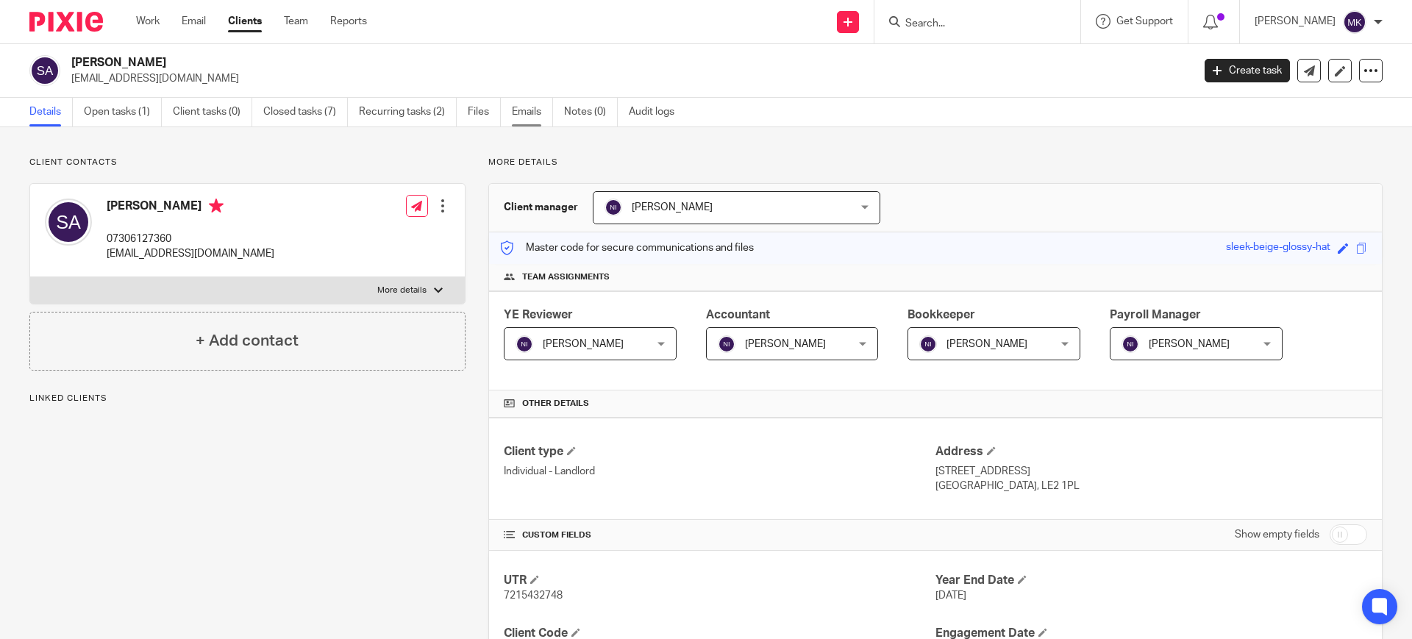
click at [514, 110] on link "Emails" at bounding box center [532, 112] width 41 height 29
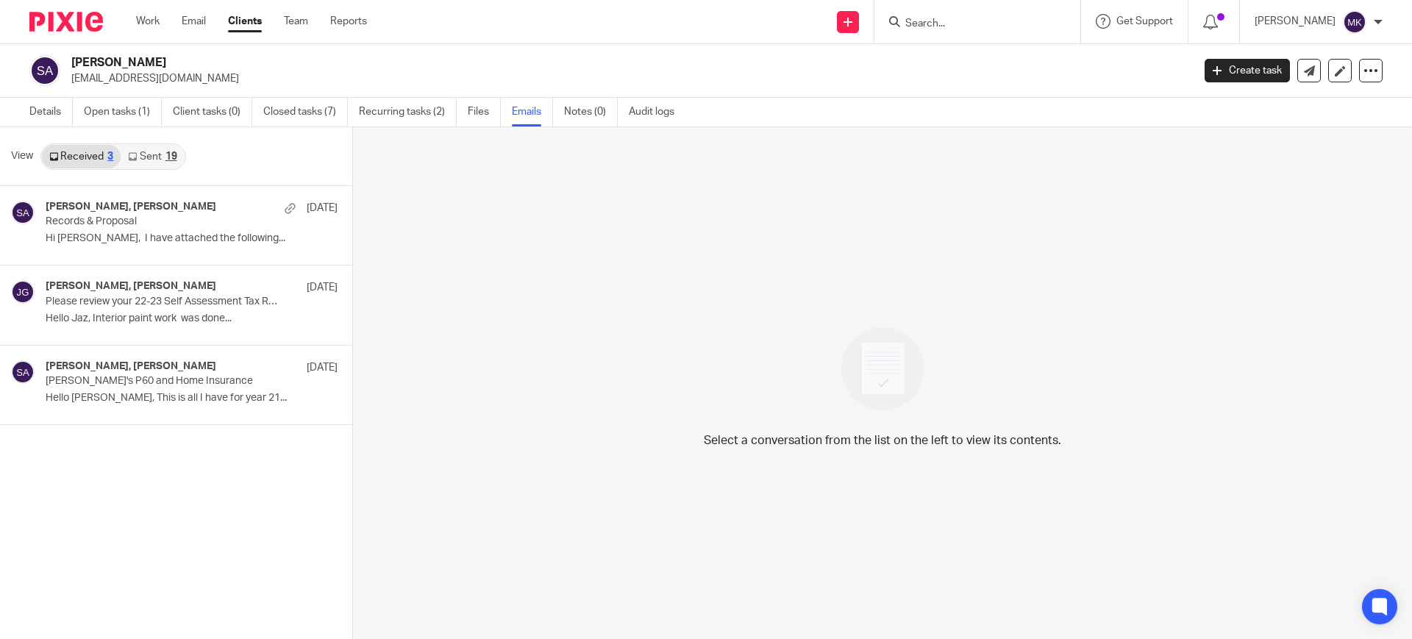
click at [147, 160] on link "Sent 19" at bounding box center [152, 157] width 63 height 24
